Goal: Information Seeking & Learning: Learn about a topic

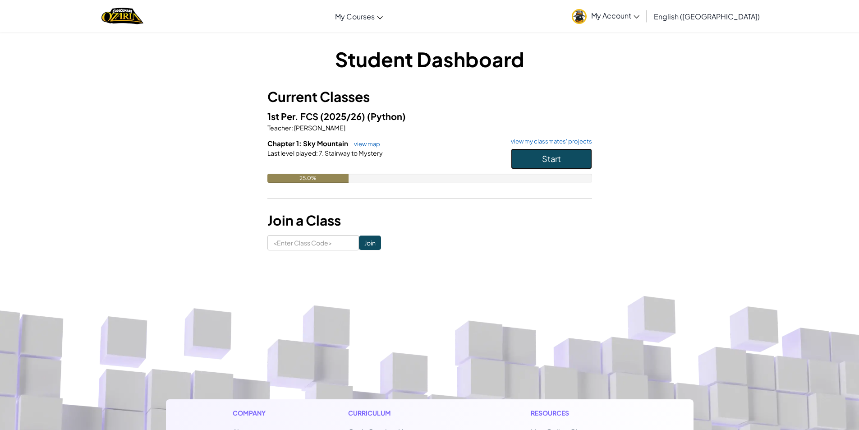
drag, startPoint x: 543, startPoint y: 157, endPoint x: 537, endPoint y: 157, distance: 6.3
click at [542, 158] on span "Start" at bounding box center [551, 158] width 19 height 10
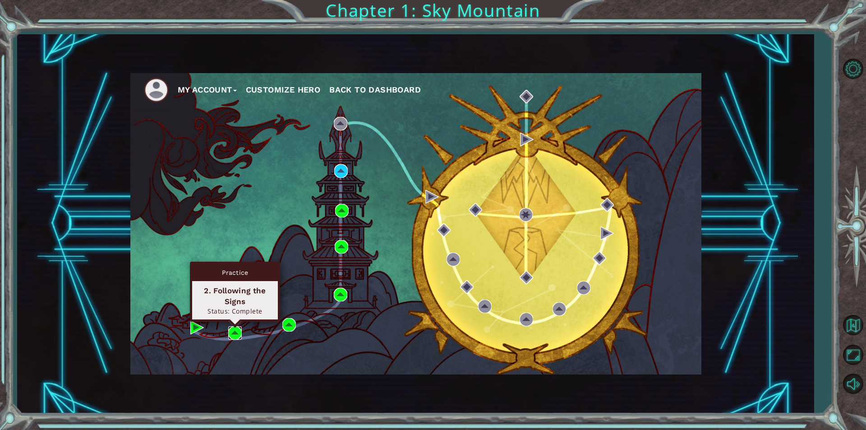
click at [239, 331] on img at bounding box center [235, 333] width 14 height 14
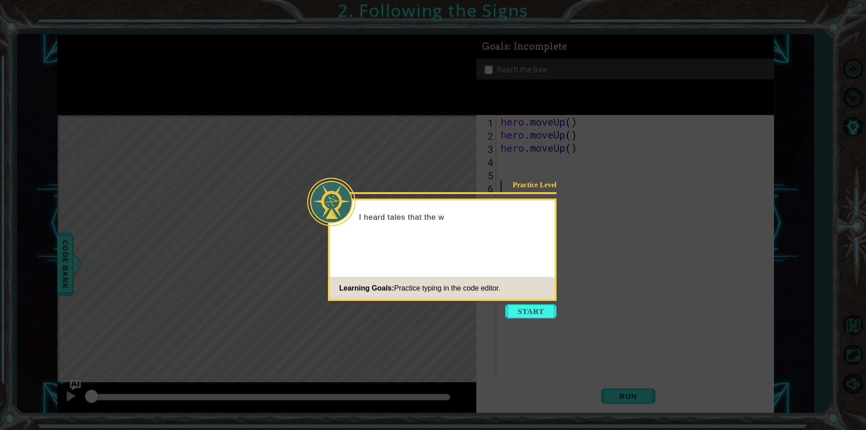
click at [540, 328] on icon at bounding box center [433, 215] width 866 height 430
click at [542, 299] on div "Practice Level I heard tales that the wizard, Learning Goals: Practice typing i…" at bounding box center [442, 249] width 229 height 102
click at [537, 307] on button "Start" at bounding box center [530, 311] width 51 height 14
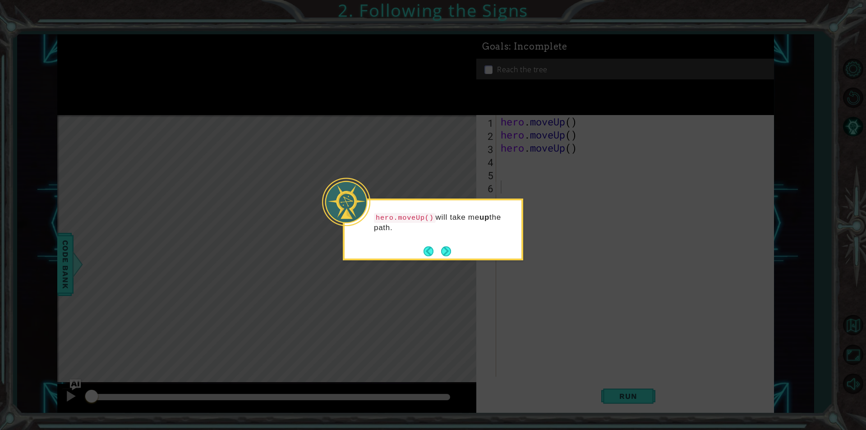
click at [465, 252] on div "hero.moveUp() will take me up the path." at bounding box center [433, 229] width 180 height 62
click at [455, 252] on div "hero.moveUp() will take me up the path." at bounding box center [433, 229] width 180 height 62
click at [443, 257] on footer at bounding box center [437, 251] width 28 height 14
click at [446, 253] on button "Next" at bounding box center [446, 251] width 10 height 10
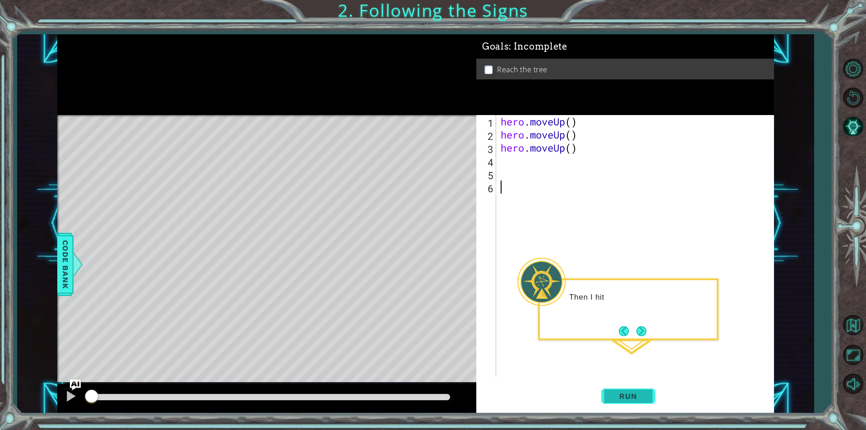
click at [609, 396] on button "Run" at bounding box center [628, 396] width 54 height 30
